Goal: Register for event/course

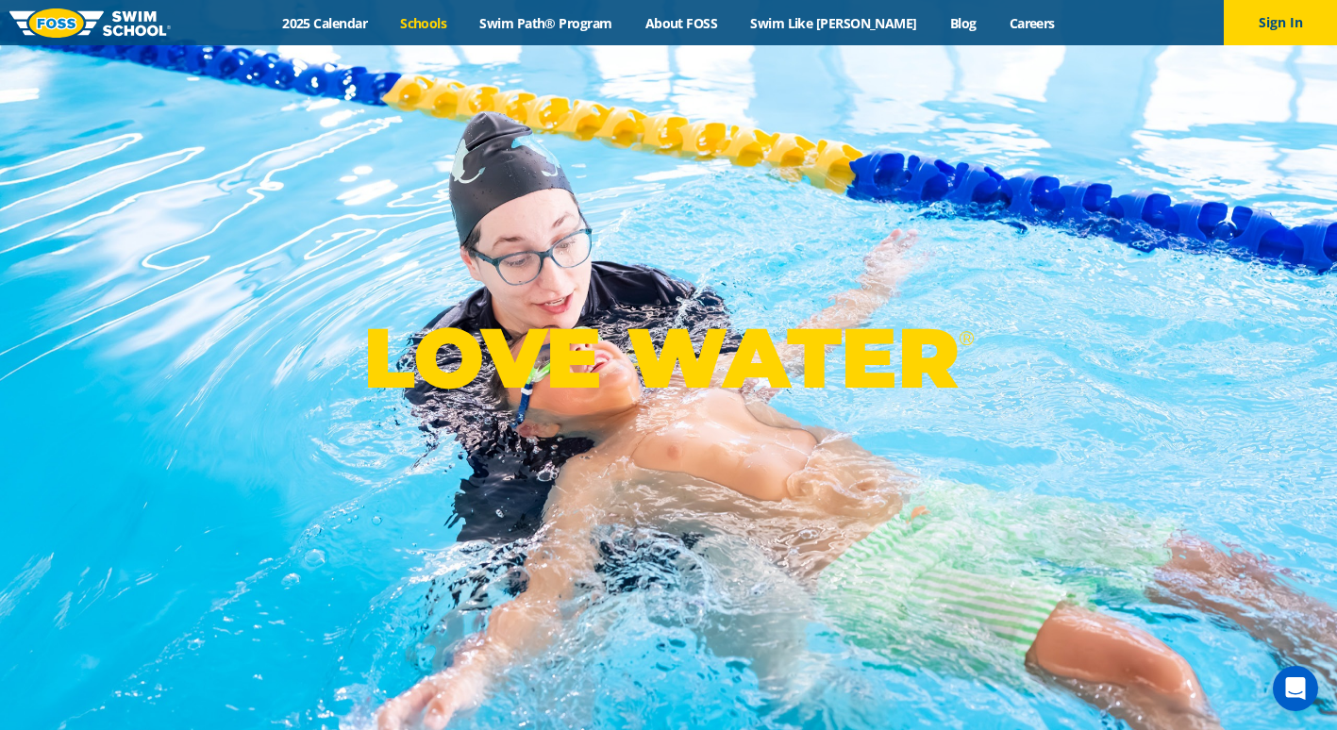
click at [427, 27] on link "Schools" at bounding box center [423, 23] width 79 height 18
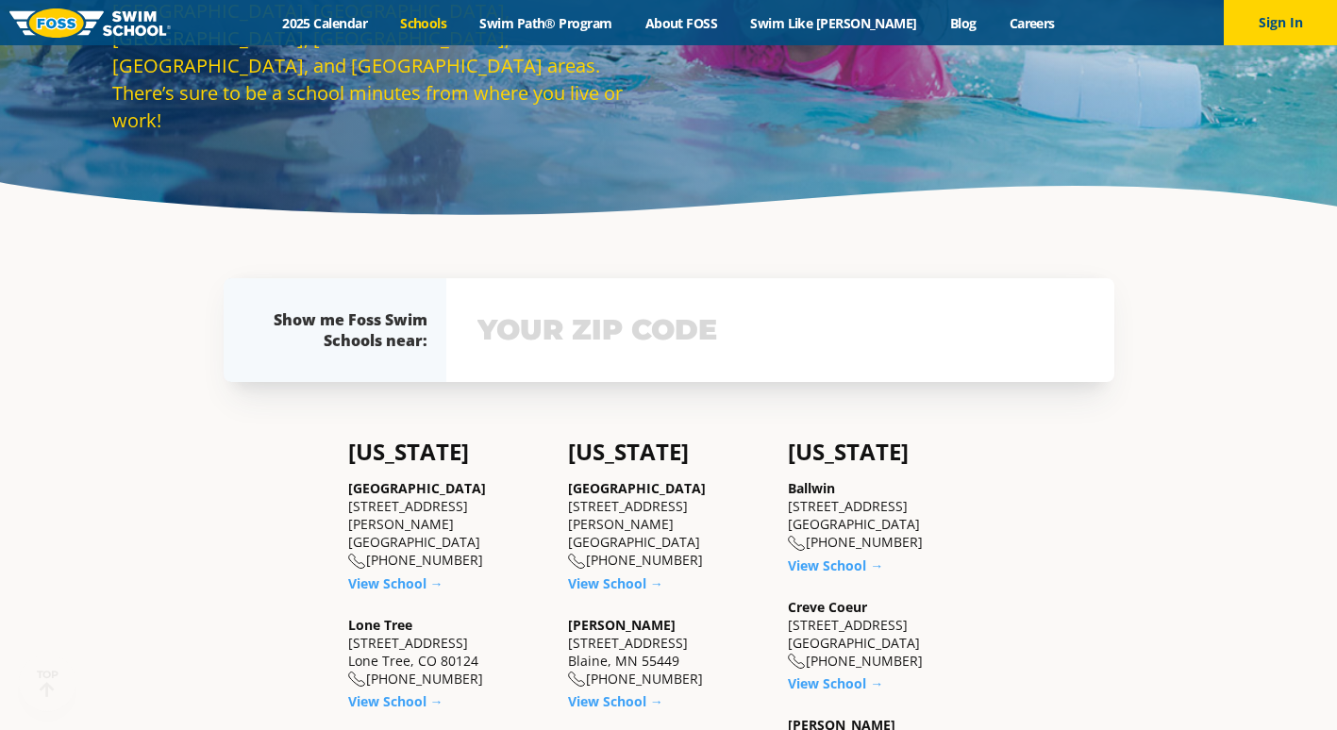
scroll to position [283, 0]
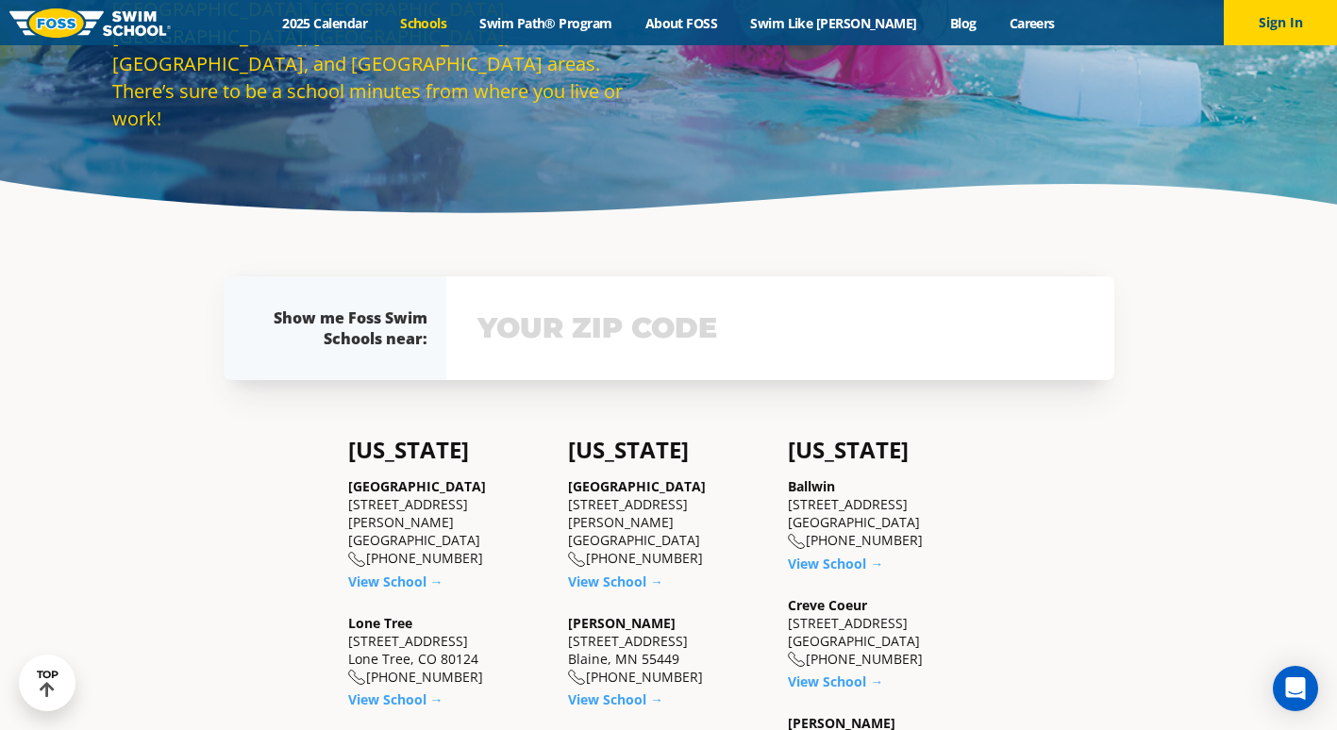
click at [733, 313] on input "text" at bounding box center [780, 328] width 615 height 55
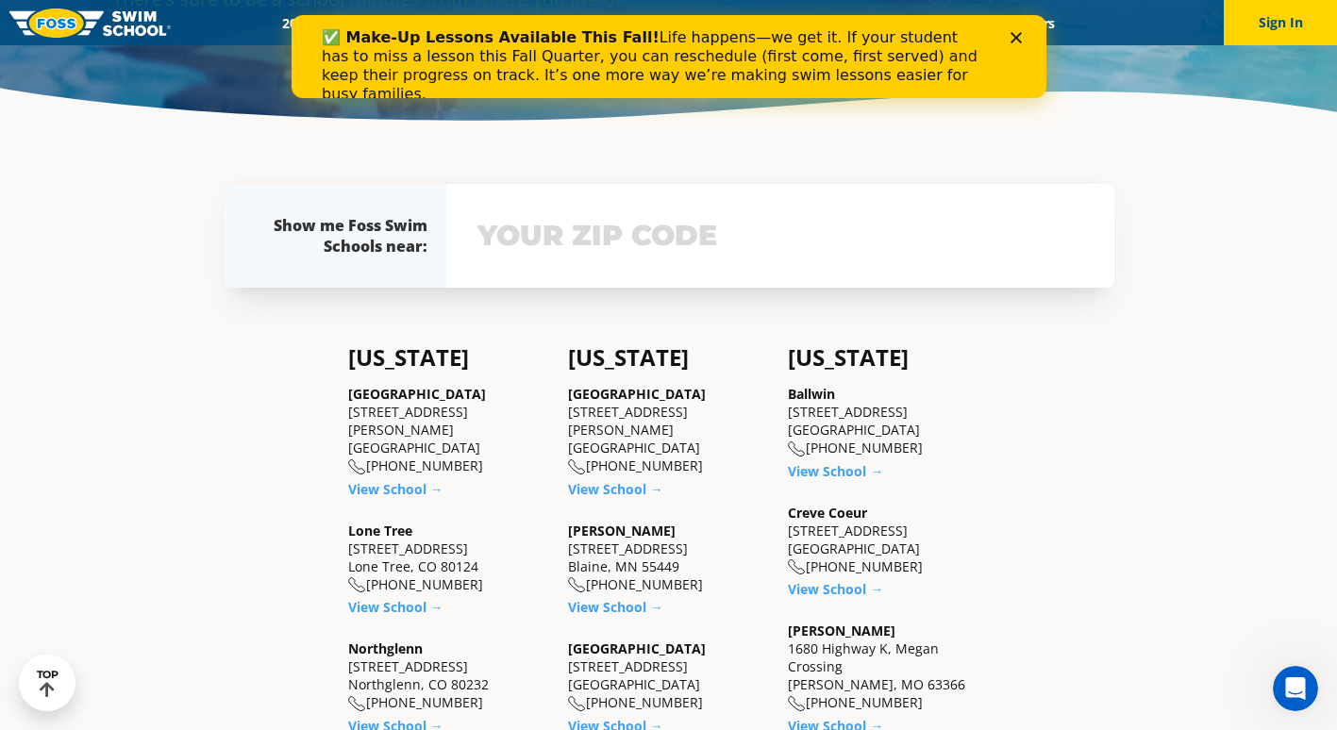
scroll to position [465, 0]
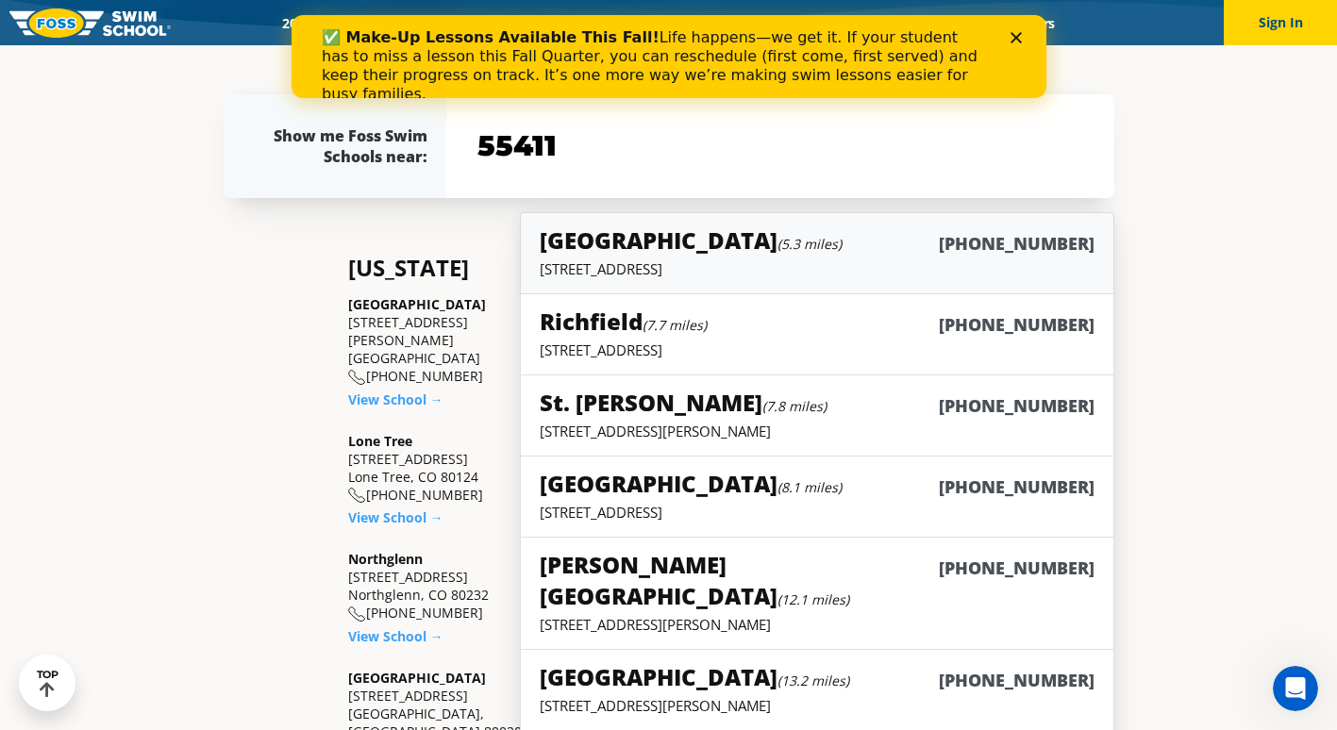
type input "55411"
click at [840, 282] on link "St. Louis Park (5.3 miles) (952) 935-8732 8438 Highway 7 , St. Louis Park, MN 5…" at bounding box center [817, 253] width 594 height 82
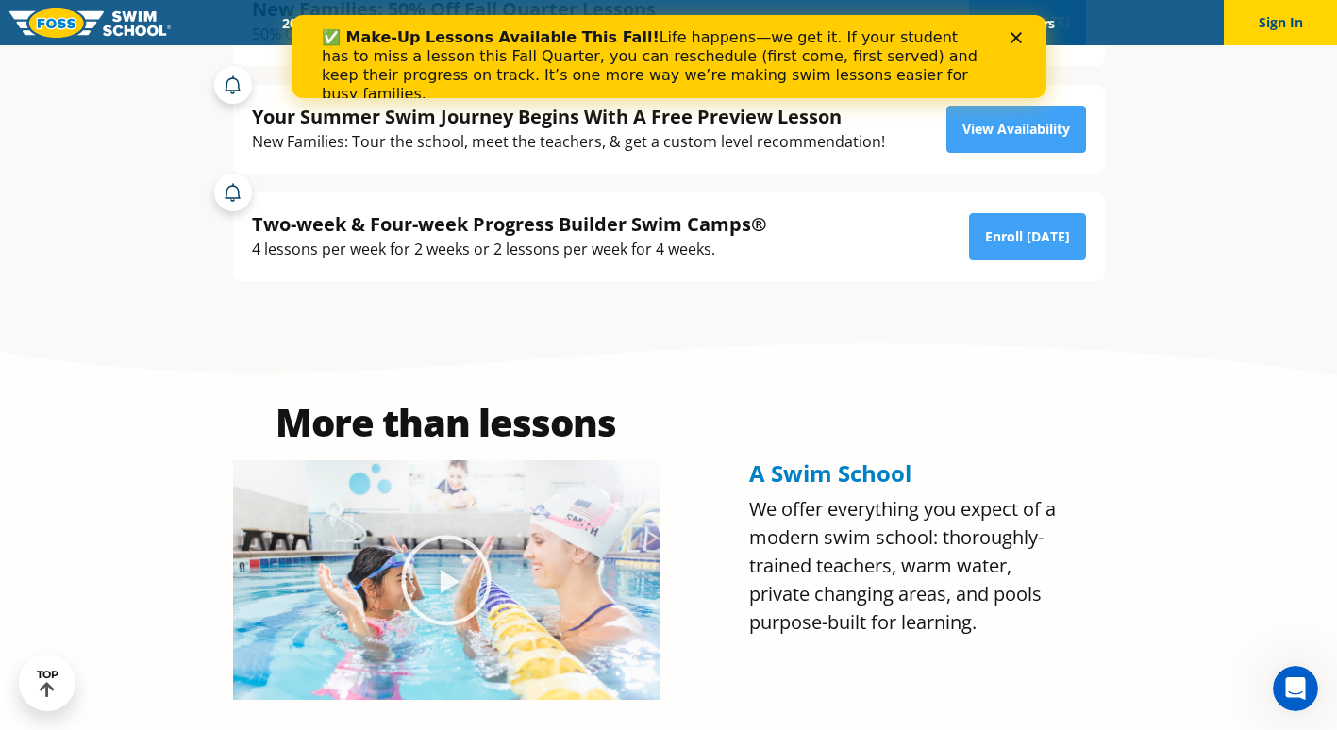
scroll to position [377, 0]
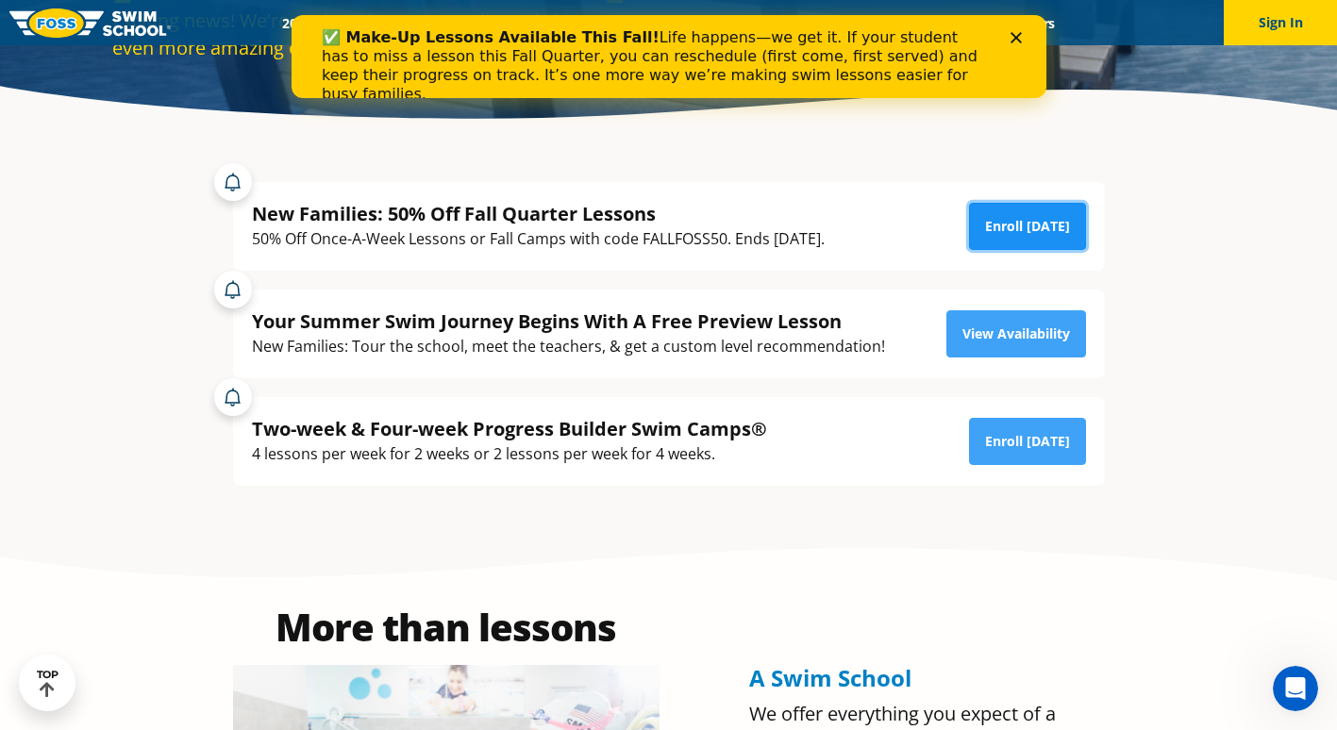
click at [1002, 233] on link "Enroll [DATE]" at bounding box center [1027, 226] width 117 height 47
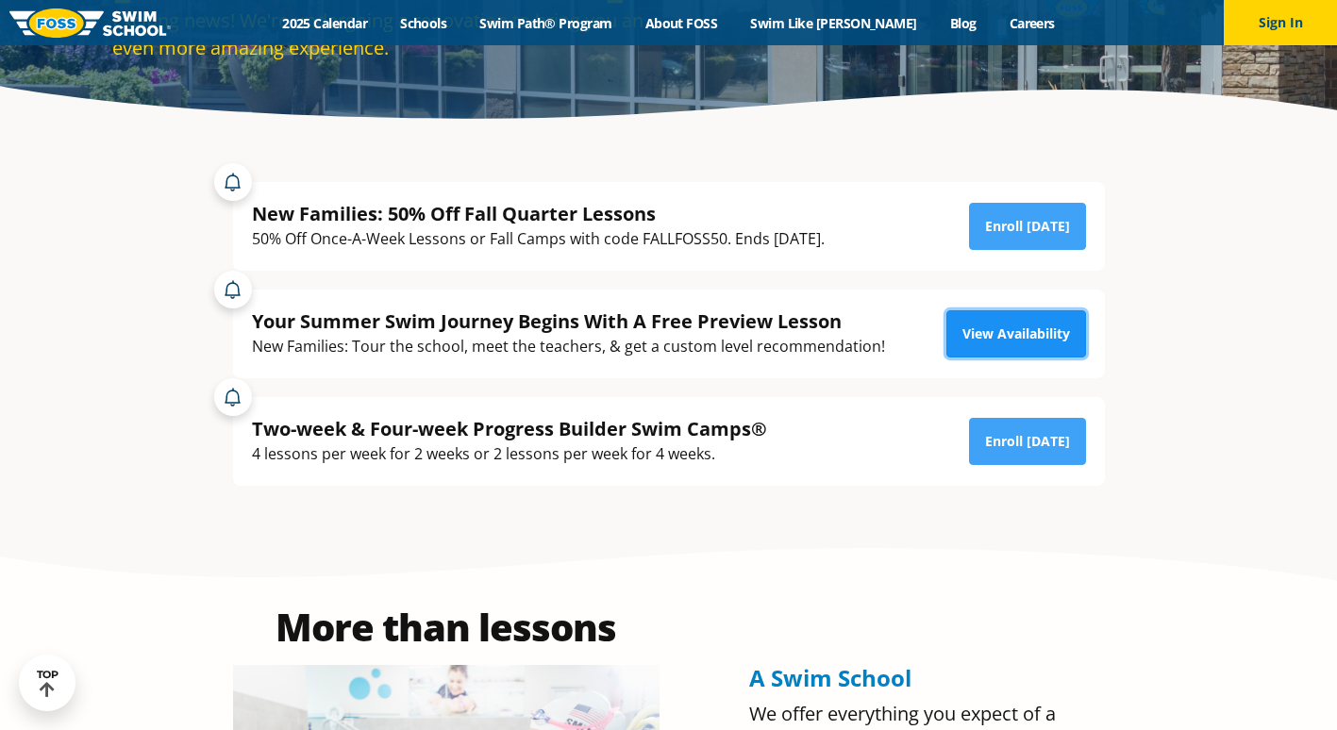
drag, startPoint x: 0, startPoint y: 0, endPoint x: 1059, endPoint y: 330, distance: 1109.0
click at [1059, 330] on link "View Availability" at bounding box center [1016, 333] width 140 height 47
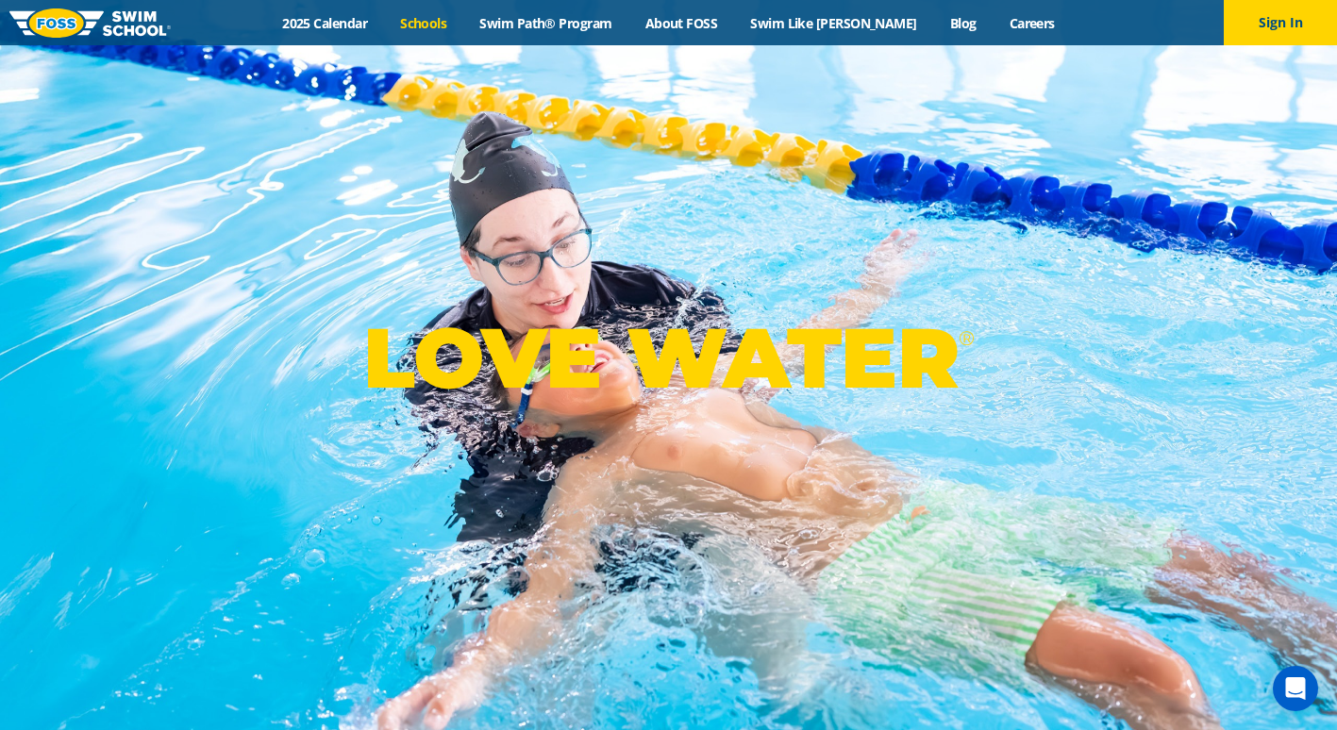
click at [450, 24] on link "Schools" at bounding box center [423, 23] width 79 height 18
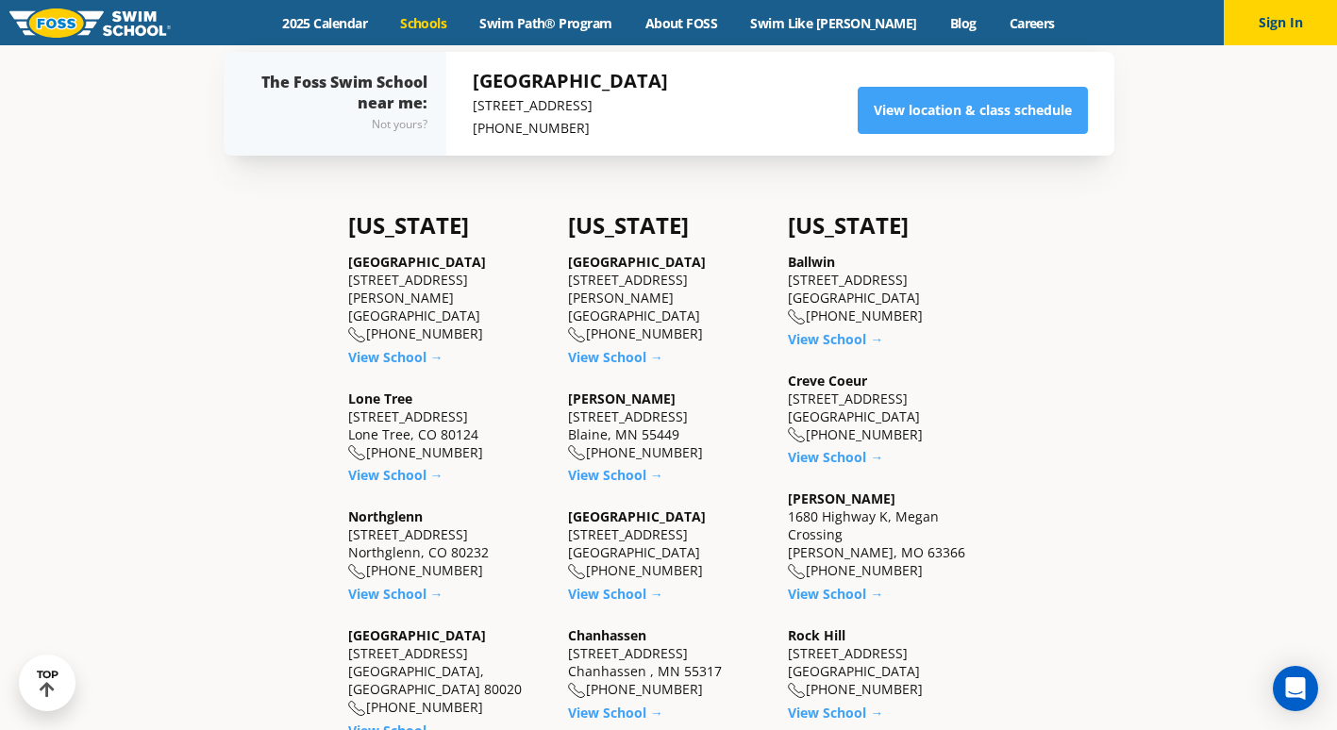
scroll to position [566, 0]
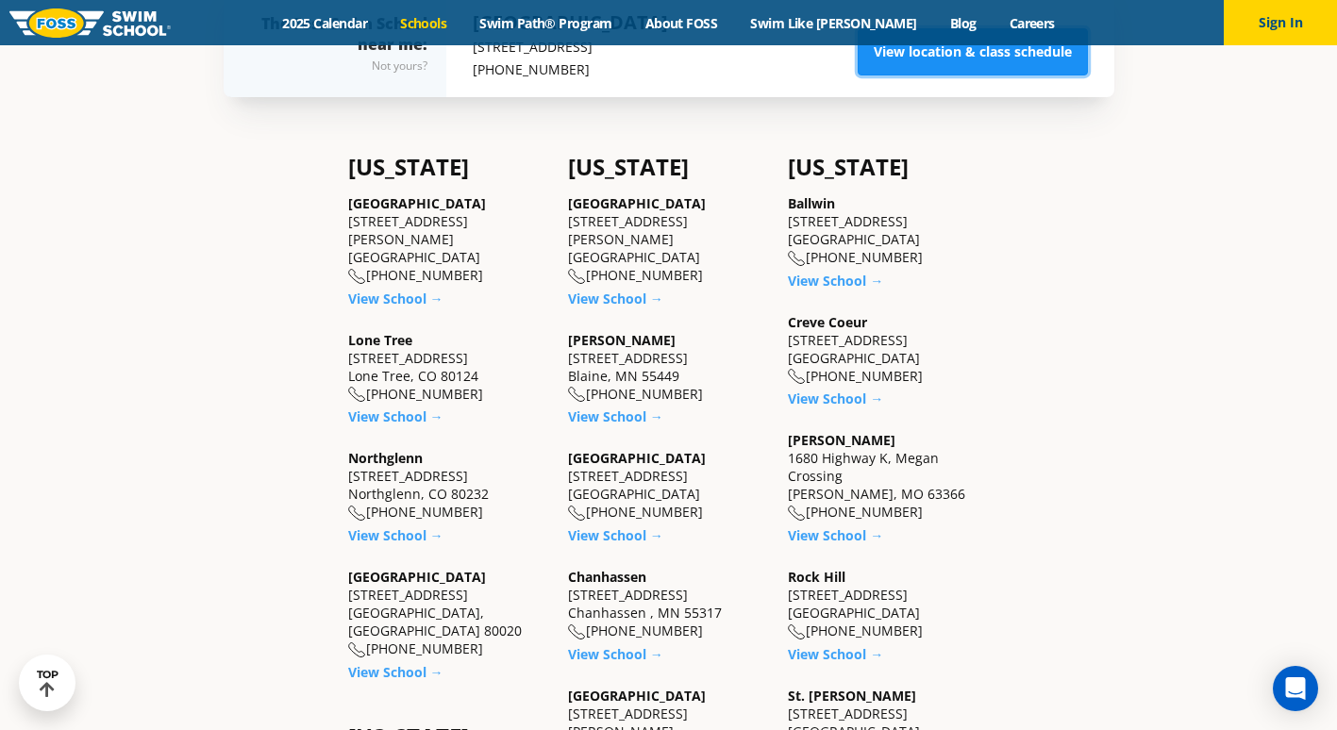
click at [927, 60] on link "View location & class schedule" at bounding box center [973, 51] width 230 height 47
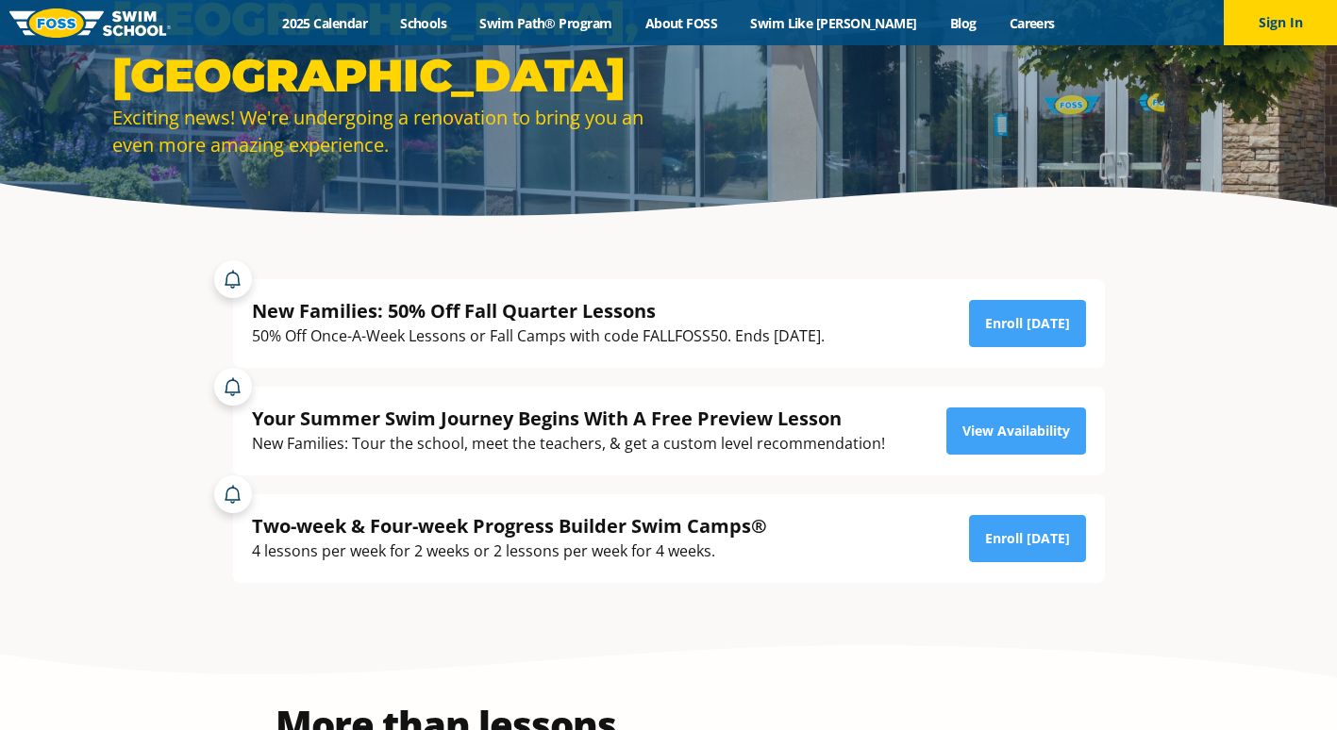
scroll to position [283, 0]
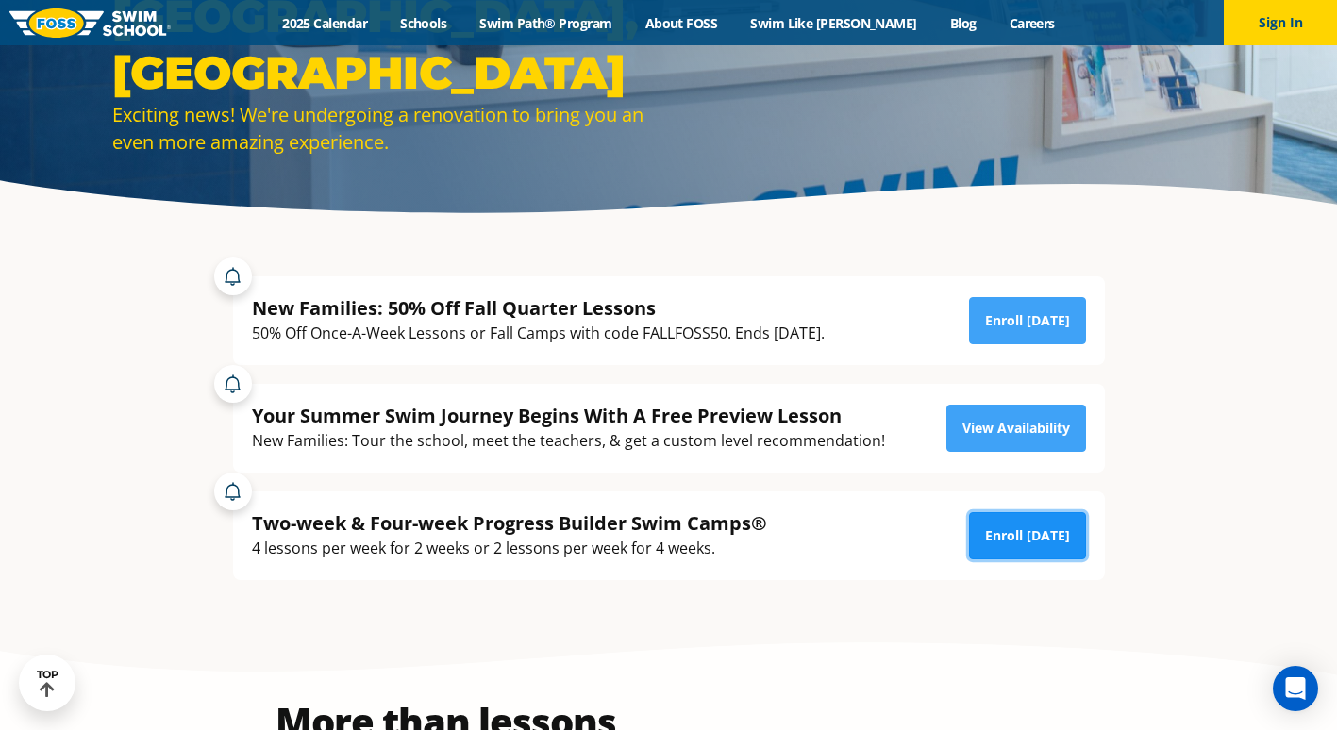
click at [1016, 527] on link "Enroll [DATE]" at bounding box center [1027, 535] width 117 height 47
